Goal: Information Seeking & Learning: Learn about a topic

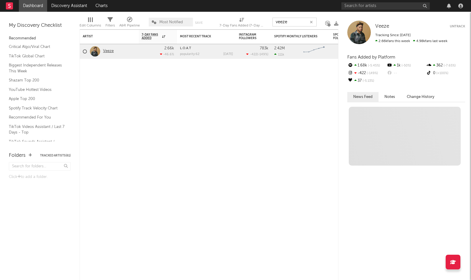
type input "veeze"
click at [110, 51] on link "Veeze" at bounding box center [108, 51] width 11 height 5
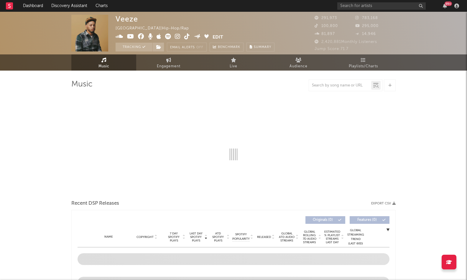
select select "6m"
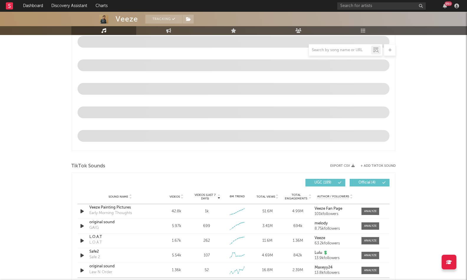
scroll to position [310, 0]
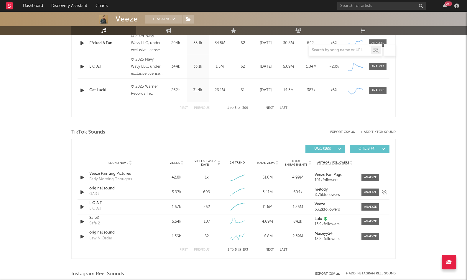
click at [85, 192] on icon "button" at bounding box center [82, 192] width 6 height 7
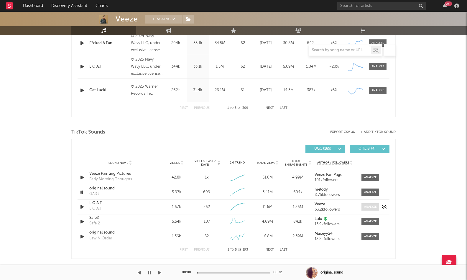
click at [371, 209] on div at bounding box center [370, 207] width 13 height 4
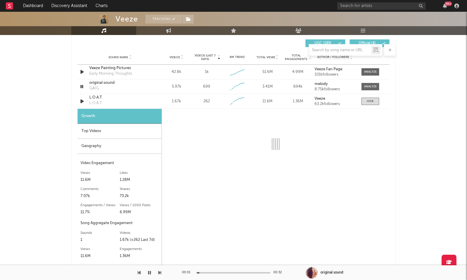
scroll to position [416, 0]
select select "1w"
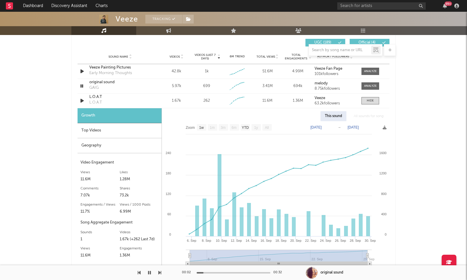
click at [134, 136] on div "Top Videos" at bounding box center [119, 130] width 84 height 15
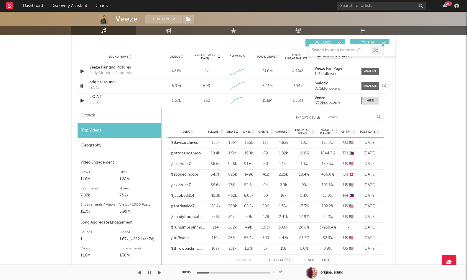
click at [104, 84] on div "original sound" at bounding box center [120, 83] width 62 height 6
click at [81, 86] on icon "button" at bounding box center [82, 85] width 6 height 7
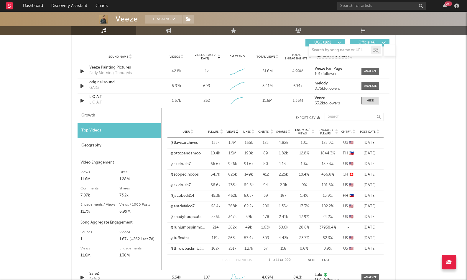
click at [41, 160] on div "Veeze Tracking United States | Hip-Hop/Rap Edit Tracking Email Alerts Off Bench…" at bounding box center [233, 122] width 467 height 1052
click at [47, 157] on div "Veeze Tracking United States | Hip-Hop/Rap Edit Tracking Email Alerts Off Bench…" at bounding box center [233, 122] width 467 height 1052
click at [59, 227] on div "Veeze Tracking United States | Hip-Hop/Rap Edit Tracking Email Alerts Off Bench…" at bounding box center [233, 122] width 467 height 1052
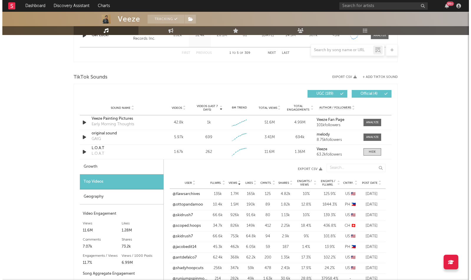
scroll to position [364, 0]
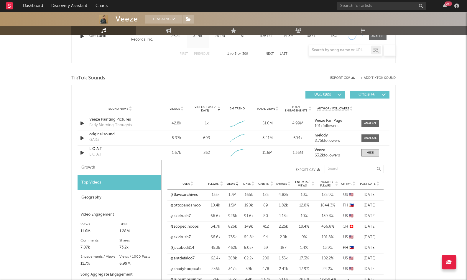
click at [368, 78] on button "+ Add TikTok Sound" at bounding box center [377, 78] width 35 height 3
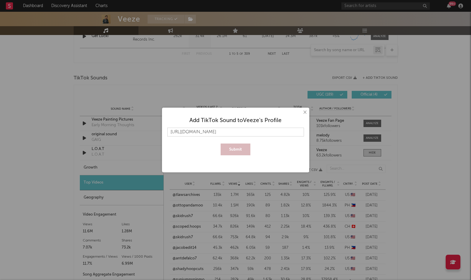
scroll to position [0, 10]
type input "https://www.tiktok.com/music/original-sound-7548317482097478430"
click at [233, 152] on button "Submit" at bounding box center [236, 150] width 30 height 12
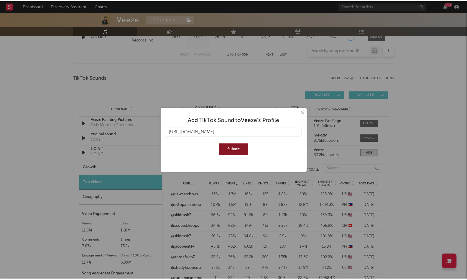
scroll to position [0, 0]
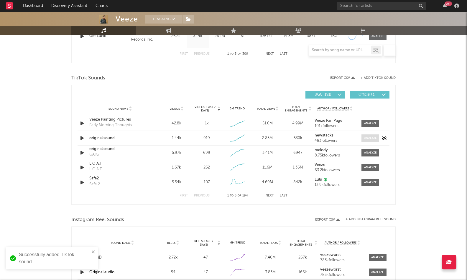
click at [364, 138] on div at bounding box center [370, 138] width 13 height 4
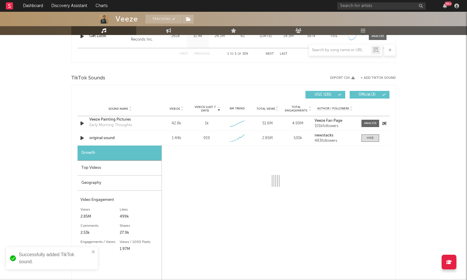
select select "1w"
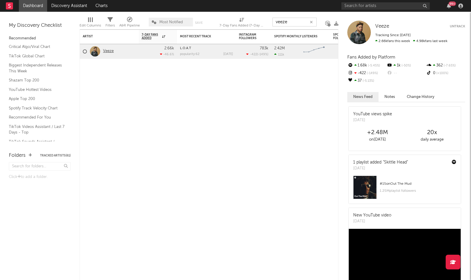
type input "veeze"
click at [109, 51] on link "Veeze" at bounding box center [108, 51] width 11 height 5
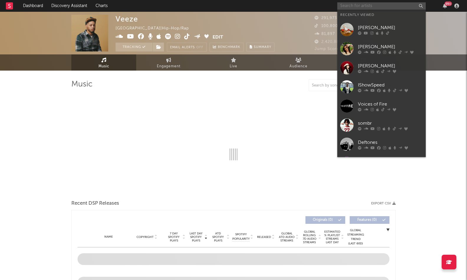
click at [358, 5] on input "text" at bounding box center [381, 5] width 88 height 7
select select "6m"
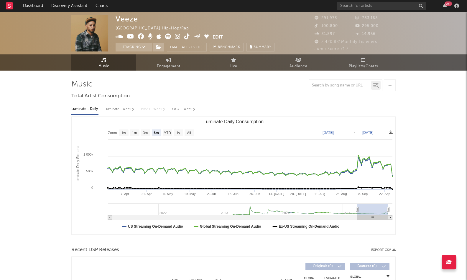
click at [264, 111] on div "Luminate - Daily Luminate - Weekly BMAT - Weekly OCC - Weekly" at bounding box center [233, 109] width 324 height 10
click at [332, 84] on input "text" at bounding box center [340, 85] width 62 height 5
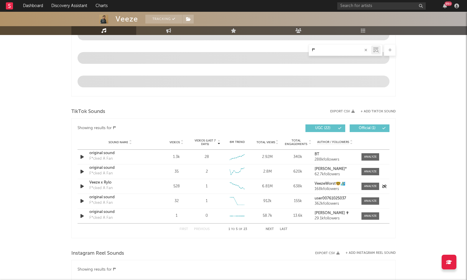
scroll to position [333, 0]
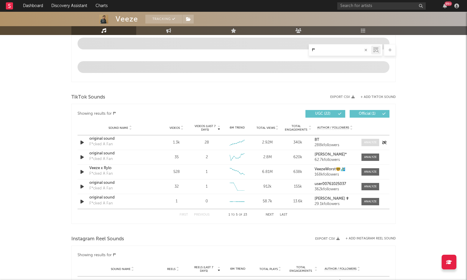
type input "f*"
click at [374, 142] on div at bounding box center [370, 142] width 13 height 4
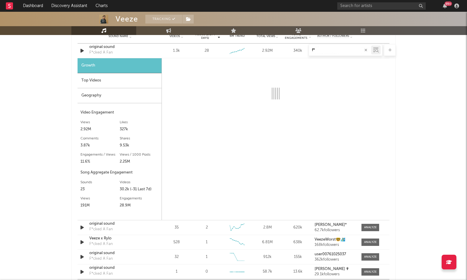
scroll to position [340, 0]
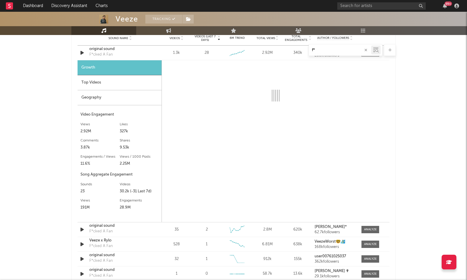
select select "6m"
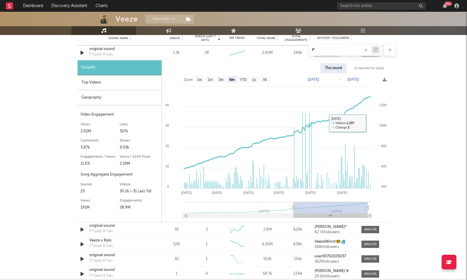
click at [437, 129] on div "Veeze Tracking [GEOGRAPHIC_DATA] | Hip-Hop/Rap Edit Tracking Email Alerts Off B…" at bounding box center [233, 113] width 467 height 885
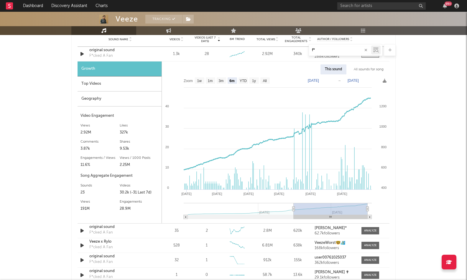
scroll to position [332, 0]
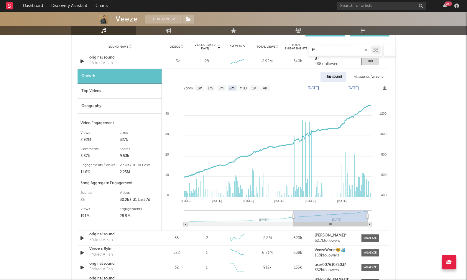
click at [350, 52] on input "f*" at bounding box center [340, 50] width 62 height 5
click at [413, 100] on div "Veeze Tracking [GEOGRAPHIC_DATA] | Hip-Hop/Rap Edit Tracking Email Alerts Off B…" at bounding box center [233, 122] width 467 height 885
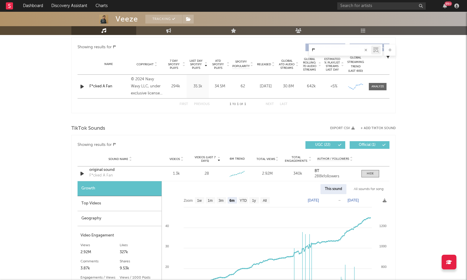
scroll to position [35, 0]
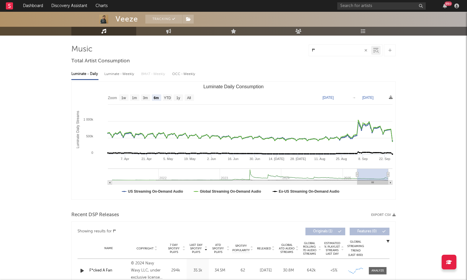
click at [329, 52] on input "f*" at bounding box center [340, 50] width 62 height 5
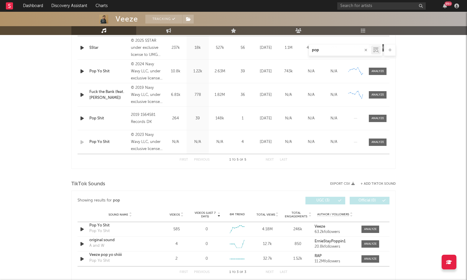
scroll to position [265, 0]
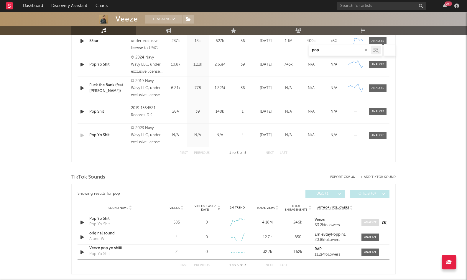
type input "pop"
click at [366, 221] on div at bounding box center [370, 223] width 13 height 4
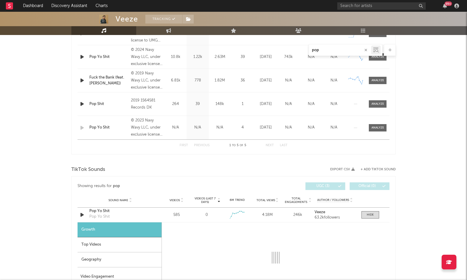
scroll to position [276, 0]
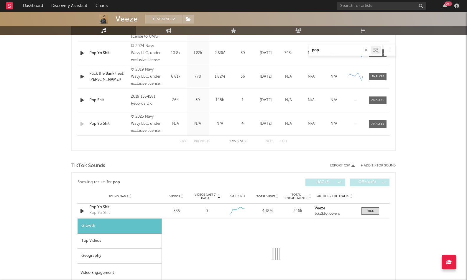
select select "6m"
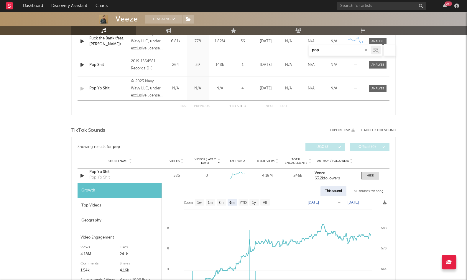
scroll to position [380, 0]
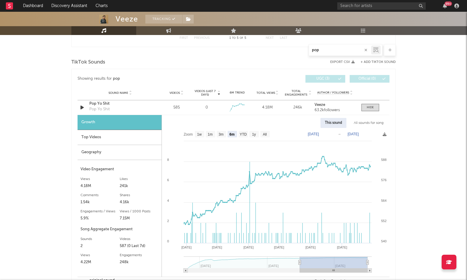
click at [329, 47] on div "pop" at bounding box center [340, 50] width 62 height 7
click at [329, 48] on input "pop" at bounding box center [340, 50] width 62 height 5
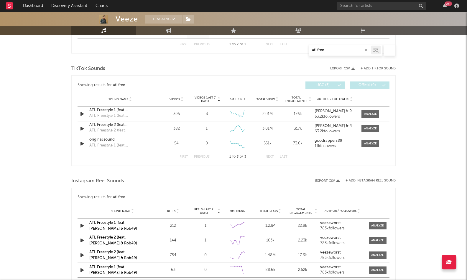
scroll to position [302, 0]
type input "atl free"
click at [52, 246] on div "Veeze Tracking [GEOGRAPHIC_DATA] | Hip-Hop/Rap Edit Tracking Email Alerts Off B…" at bounding box center [233, 100] width 467 height 782
